Goal: Task Accomplishment & Management: Manage account settings

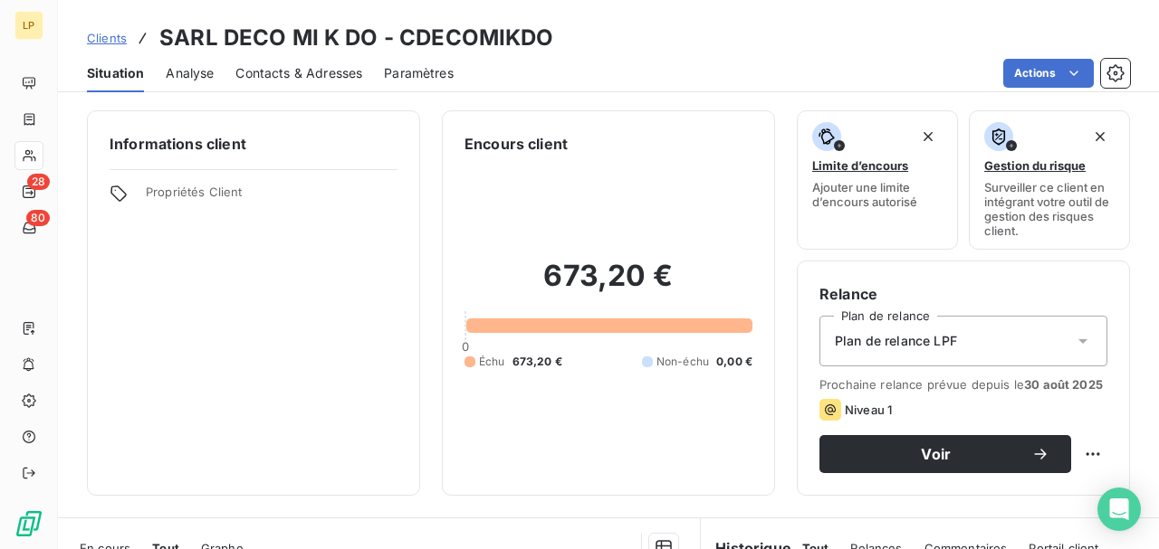
scroll to position [241, 0]
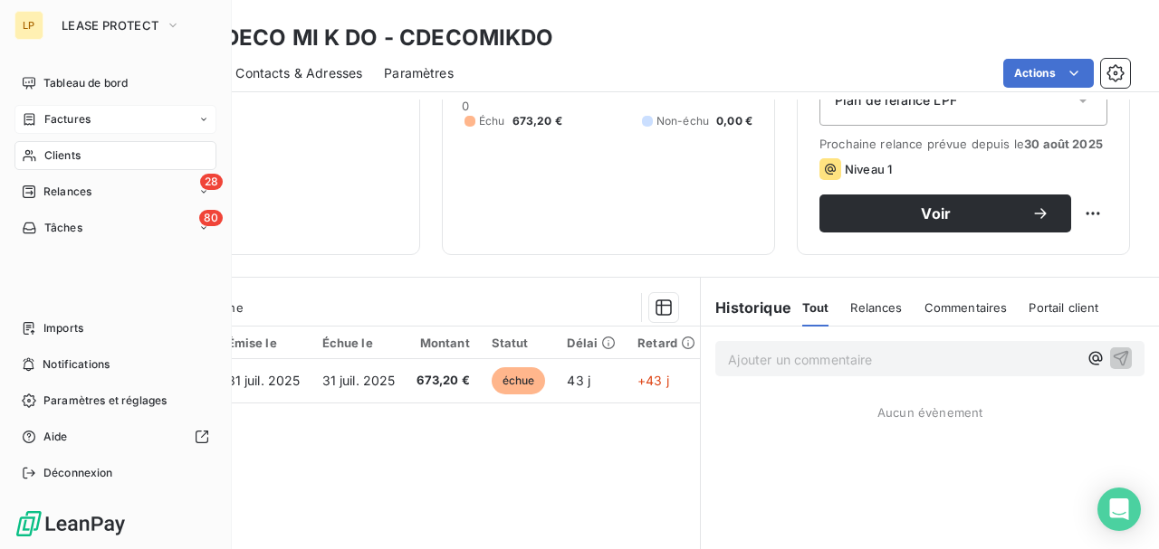
click at [34, 120] on icon at bounding box center [29, 119] width 15 height 14
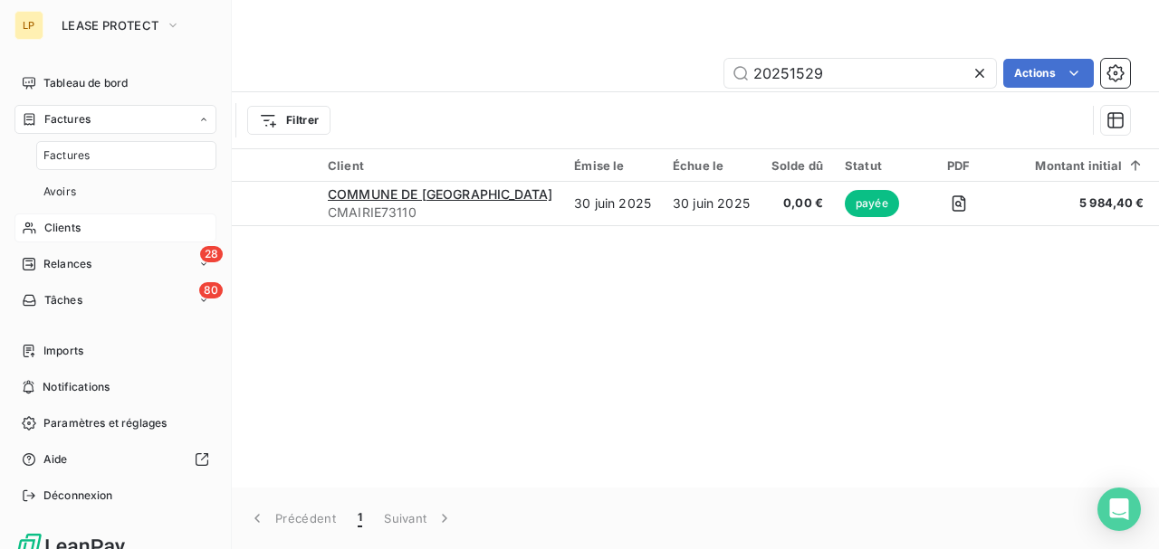
click at [76, 230] on span "Clients" at bounding box center [62, 228] width 36 height 16
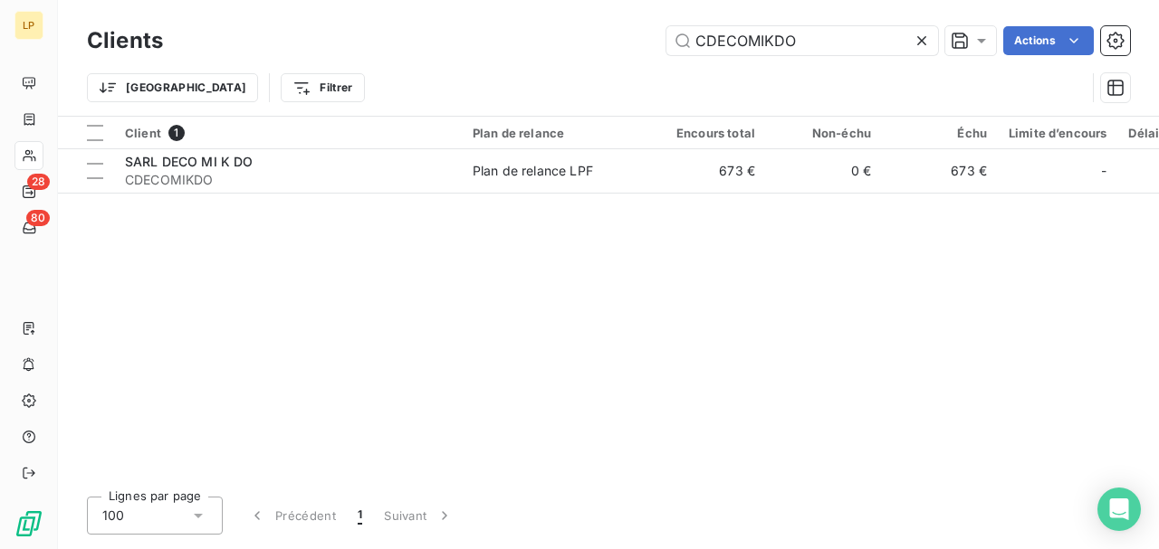
click at [924, 47] on icon at bounding box center [921, 41] width 18 height 18
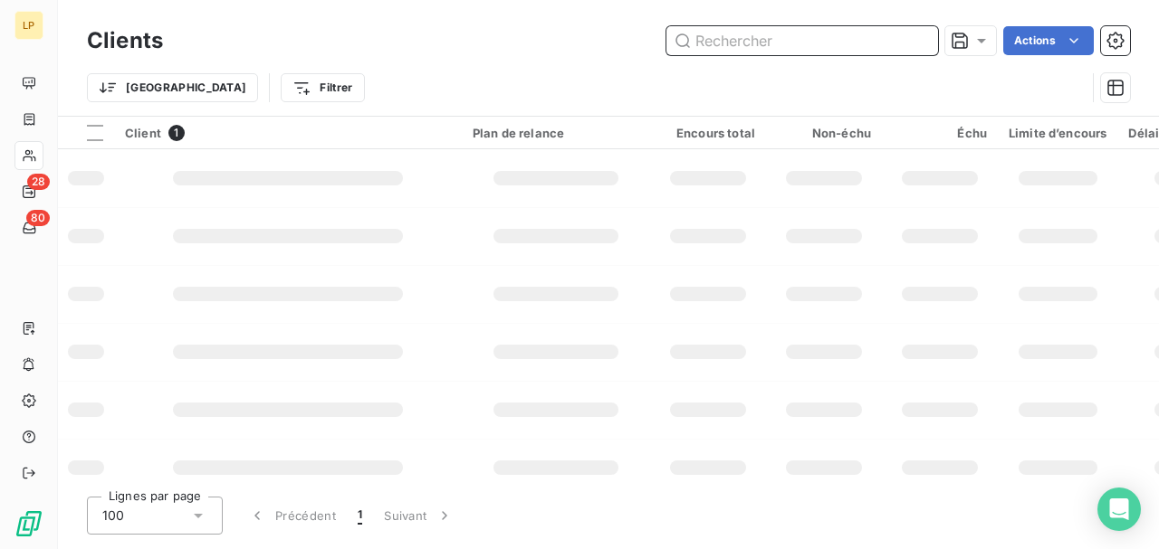
click at [829, 36] on input "text" at bounding box center [802, 40] width 272 height 29
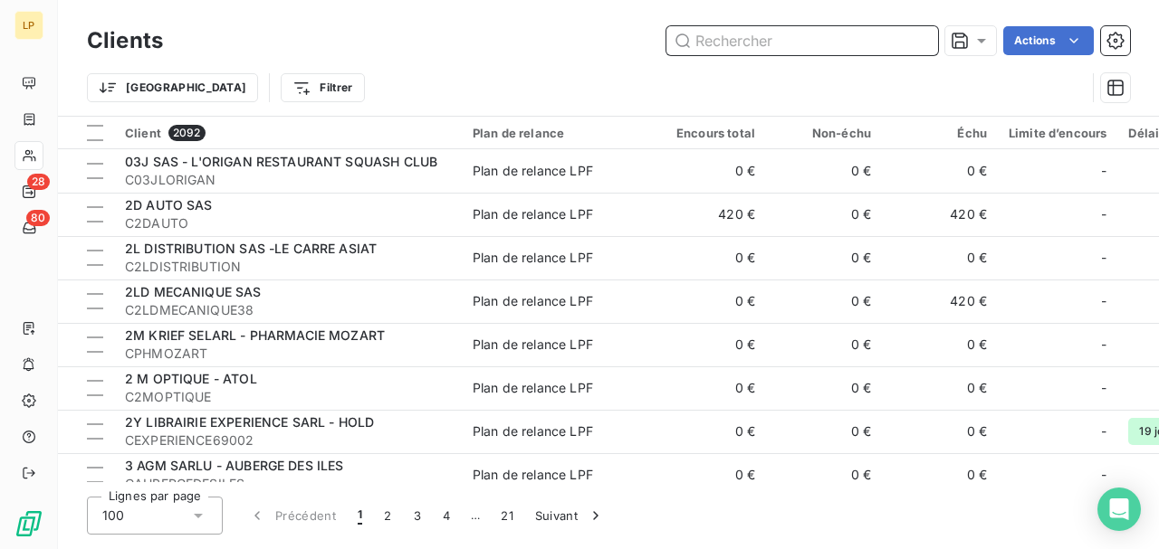
paste input "CKARTING34790"
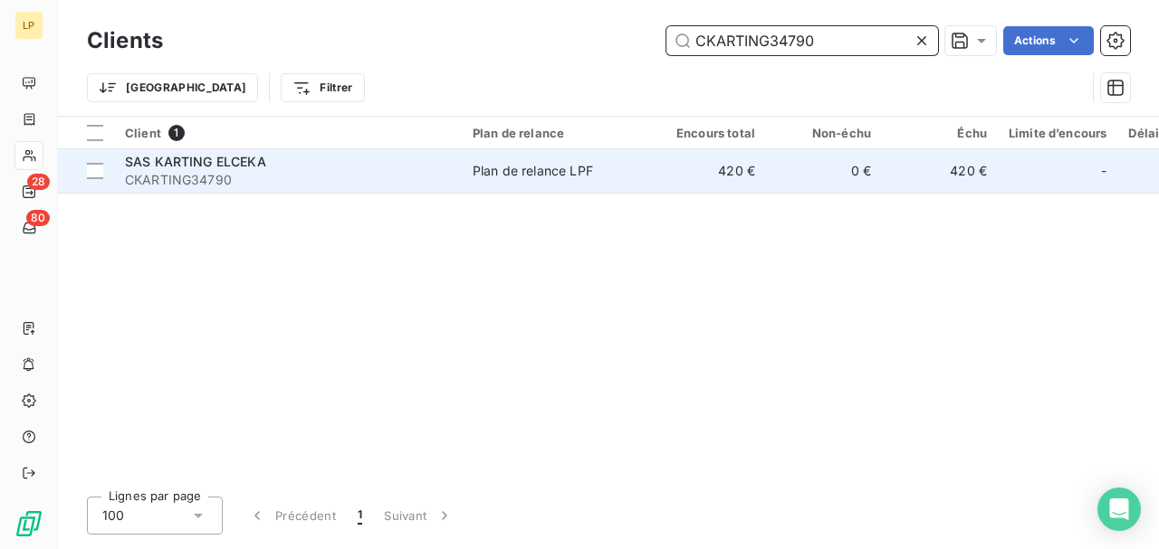
type input "CKARTING34790"
click at [458, 186] on td "SAS KARTING ELCEKA CKARTING34790" at bounding box center [288, 170] width 348 height 43
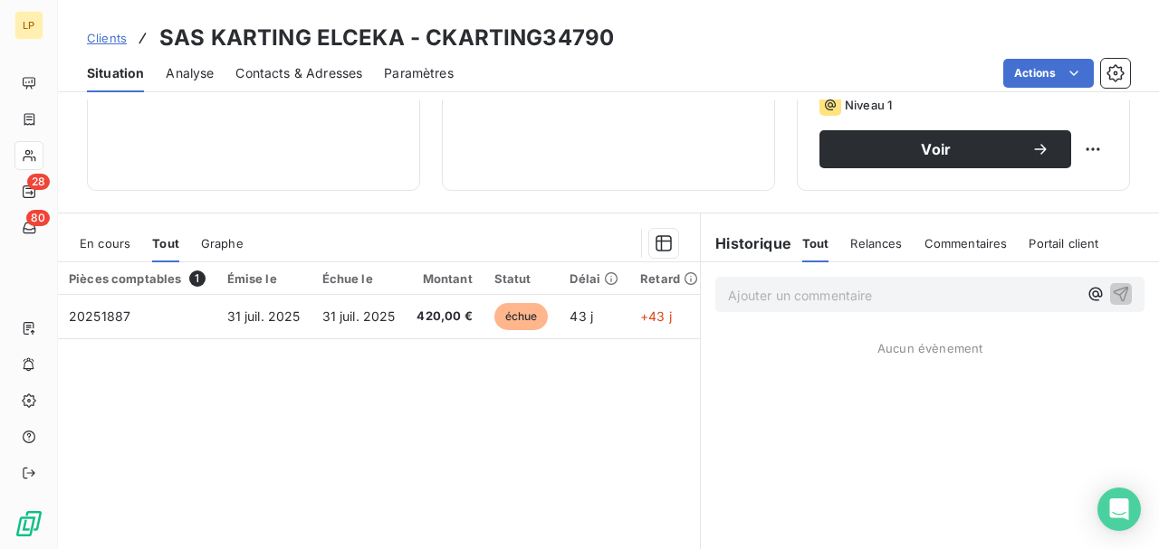
scroll to position [299, 0]
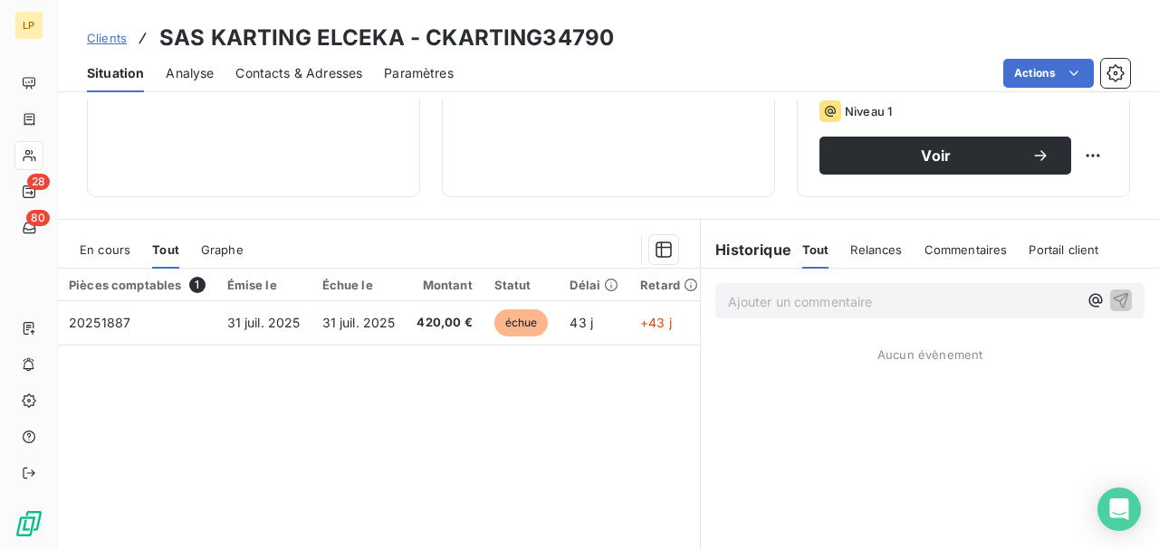
click at [292, 81] on span "Contacts & Adresses" at bounding box center [298, 73] width 127 height 18
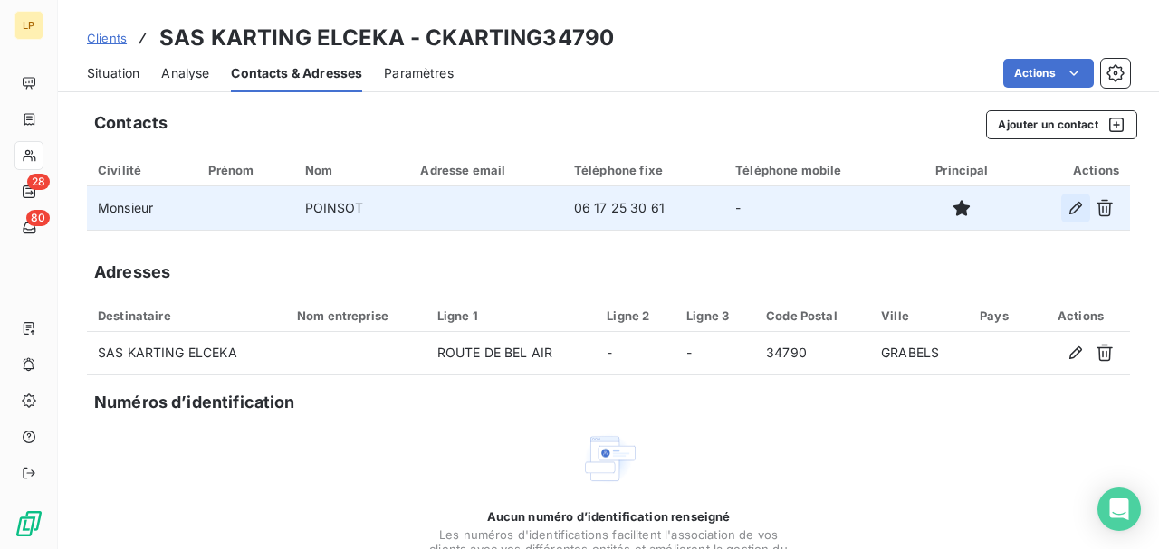
click at [1066, 204] on icon "button" at bounding box center [1075, 208] width 18 height 18
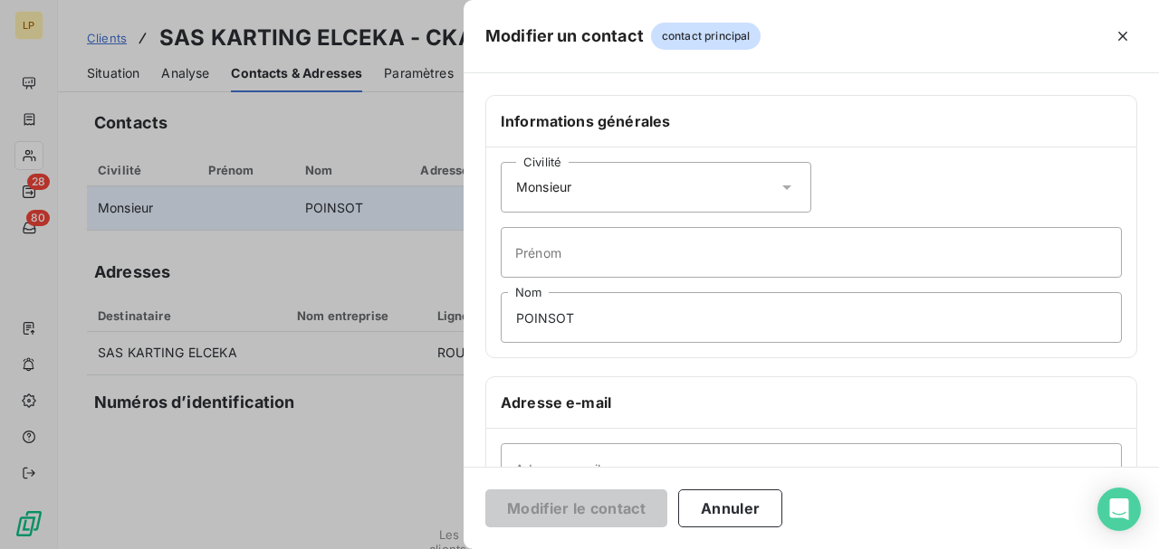
scroll to position [301, 0]
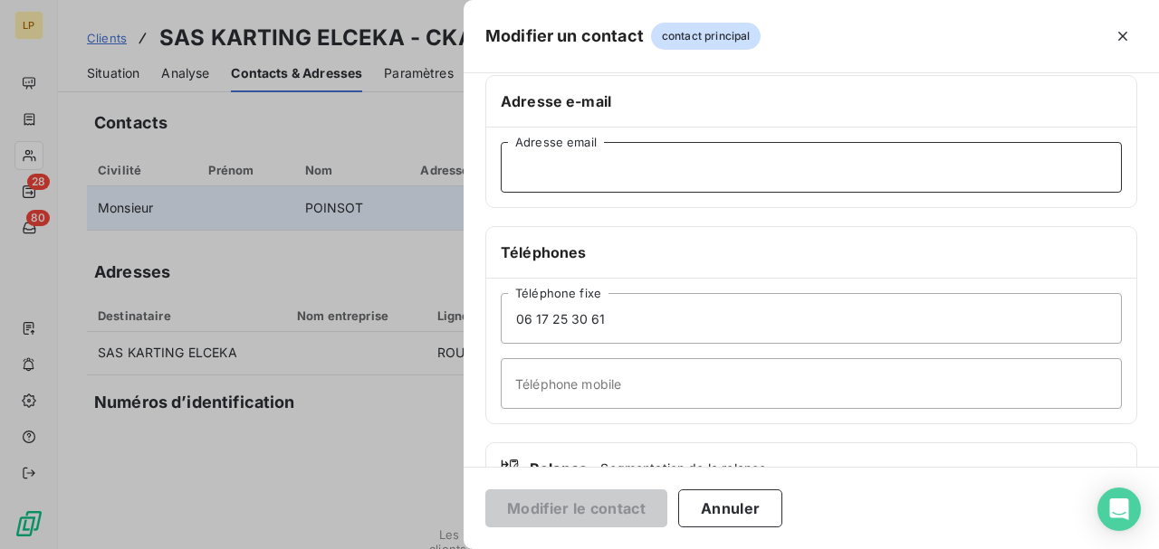
click at [567, 186] on input "Adresse email" at bounding box center [811, 167] width 621 height 51
paste input "[EMAIL_ADDRESS][DOMAIN_NAME]"
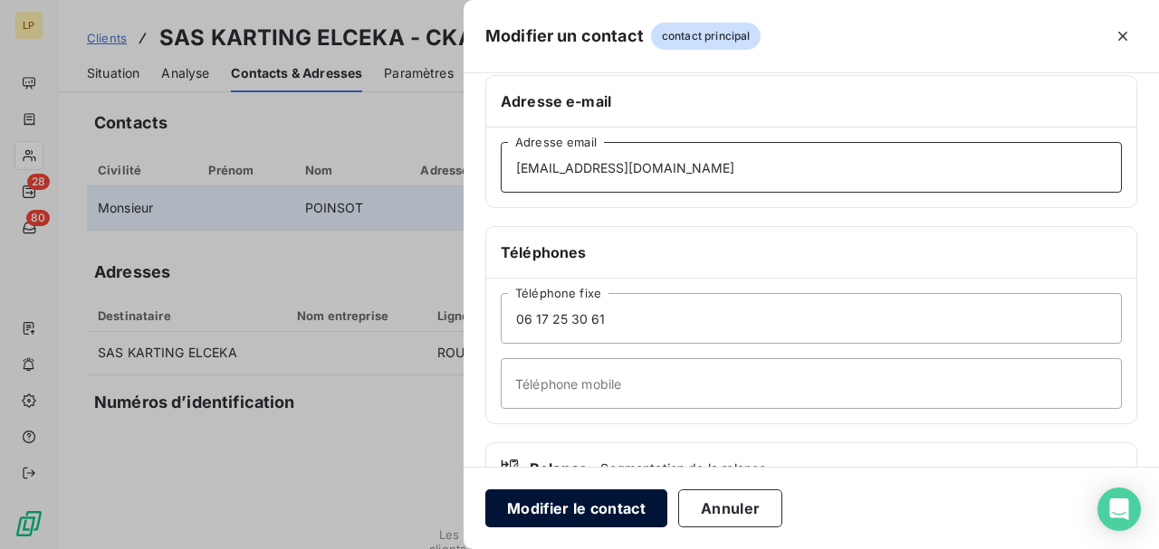
type input "[EMAIL_ADDRESS][DOMAIN_NAME]"
click at [579, 502] on button "Modifier le contact" at bounding box center [576, 509] width 182 height 38
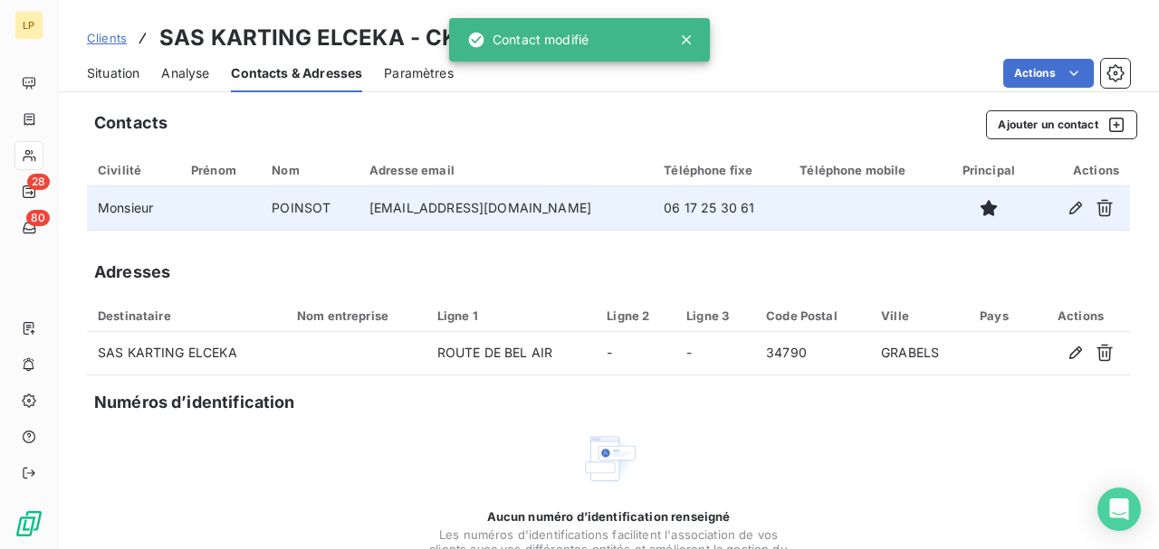
click at [139, 67] on span "Situation" at bounding box center [113, 73] width 53 height 18
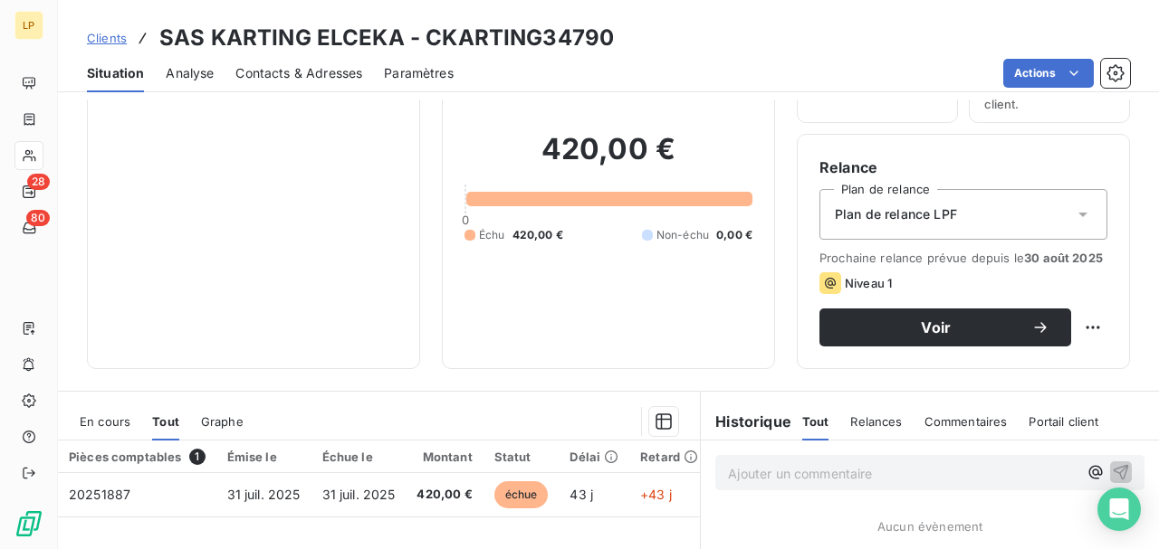
scroll to position [120, 0]
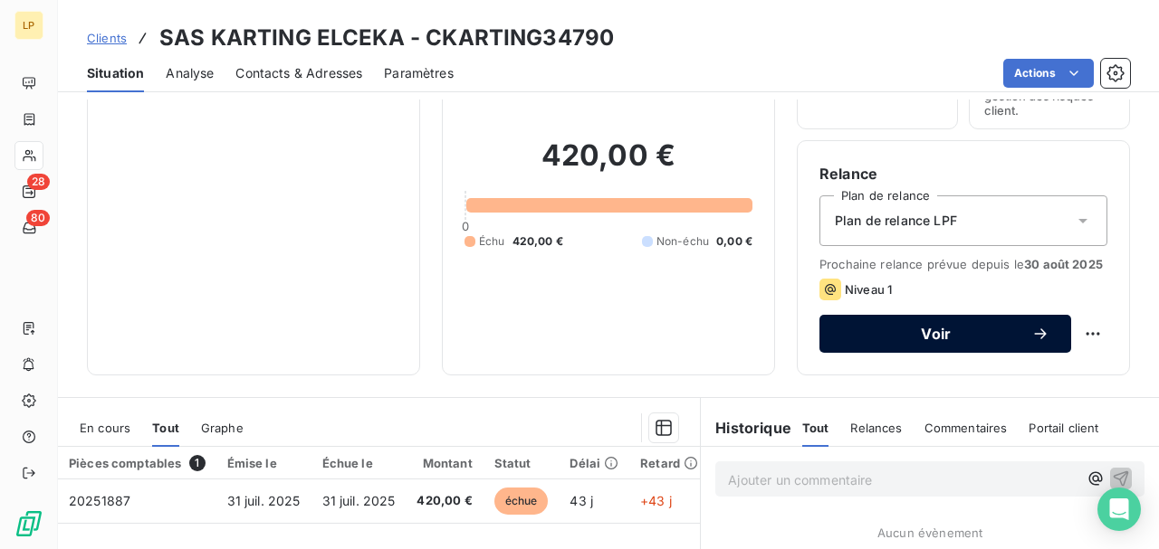
click at [905, 330] on span "Voir" at bounding box center [936, 334] width 190 height 14
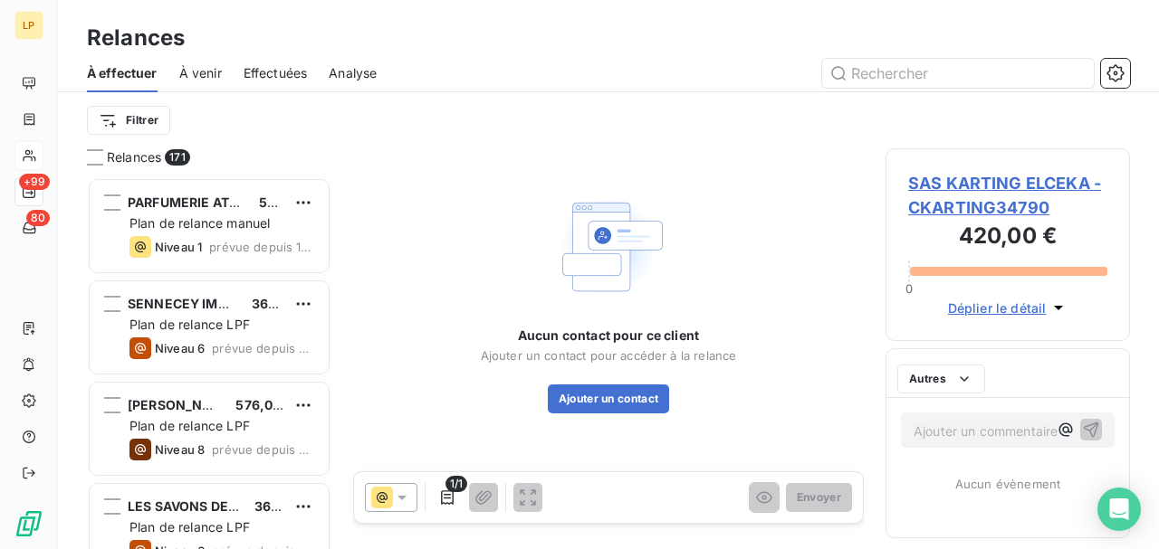
scroll to position [362, 234]
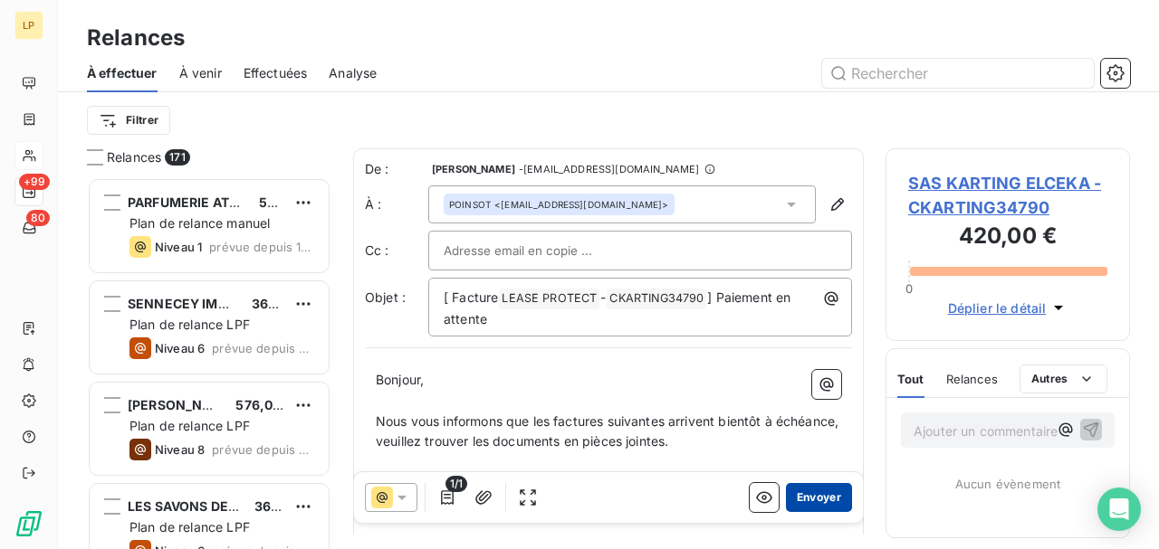
click at [824, 501] on button "Envoyer" at bounding box center [819, 497] width 66 height 29
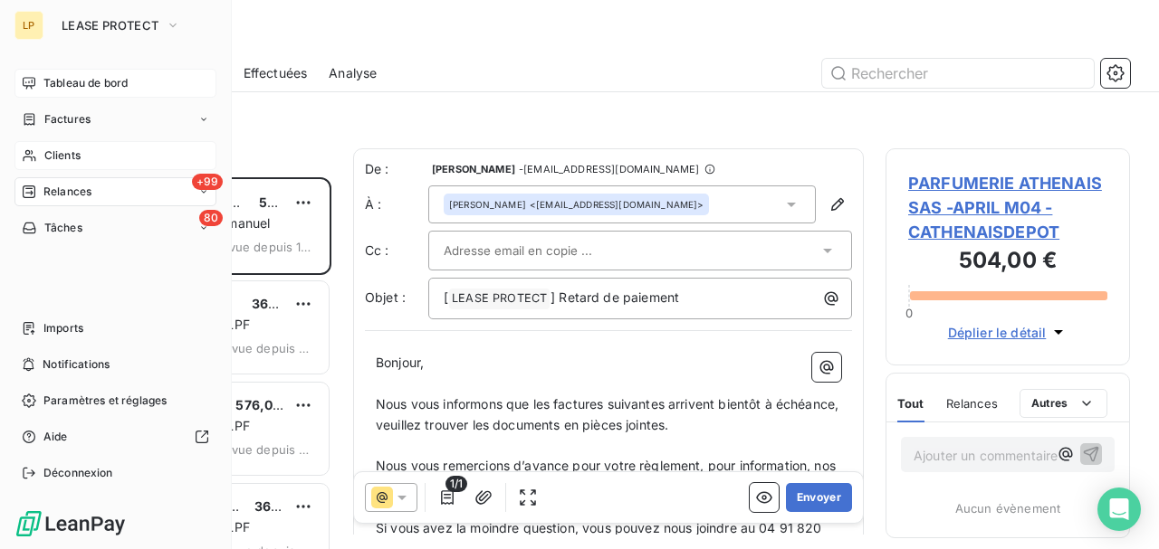
click at [68, 92] on div "Tableau de bord" at bounding box center [115, 83] width 202 height 29
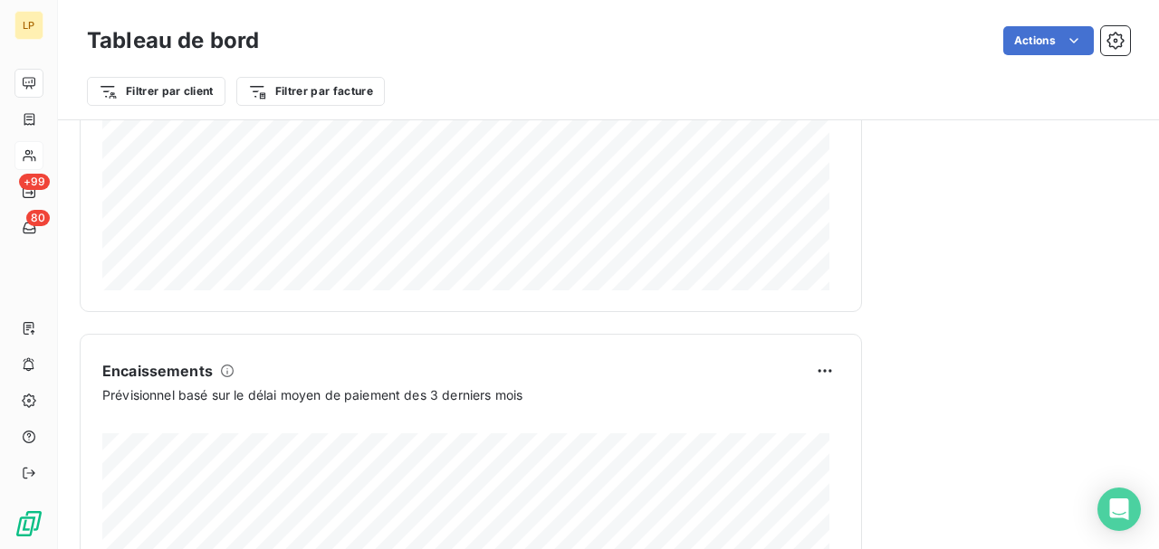
scroll to position [1147, 0]
